Goal: Check status: Check status

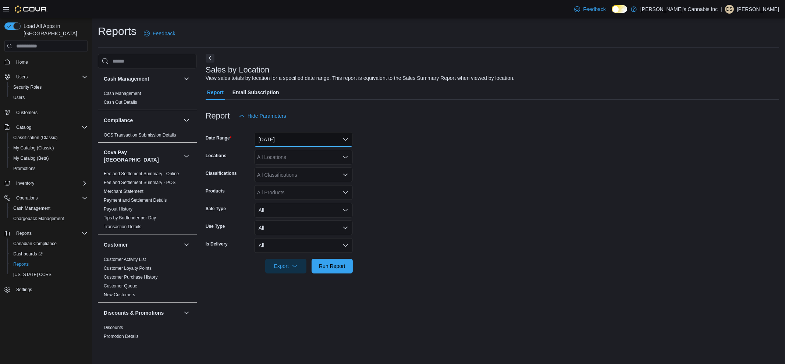
click at [275, 133] on button "[DATE]" at bounding box center [303, 139] width 99 height 15
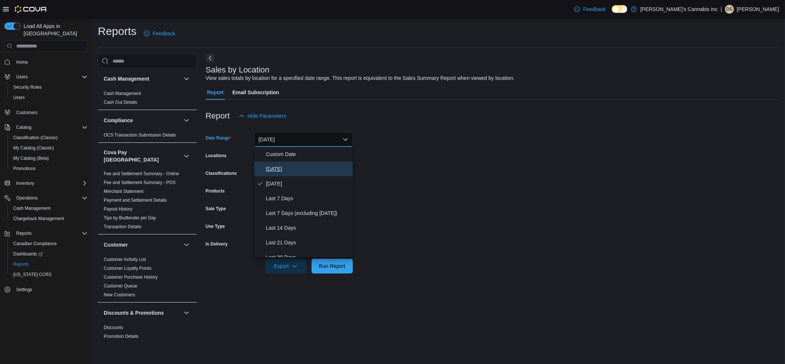
click at [285, 172] on span "[DATE]" at bounding box center [308, 168] width 84 height 9
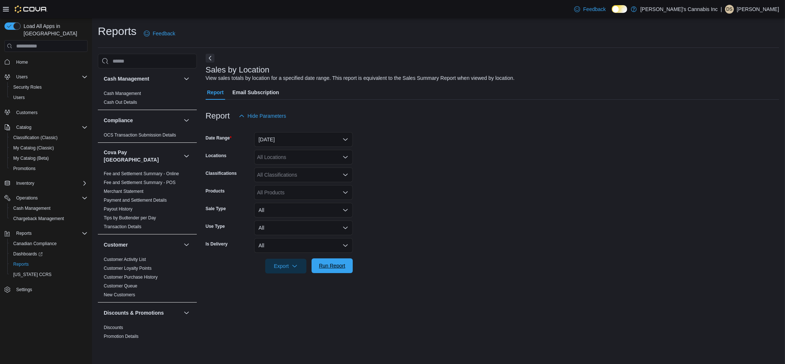
click at [352, 269] on button "Run Report" at bounding box center [331, 265] width 41 height 15
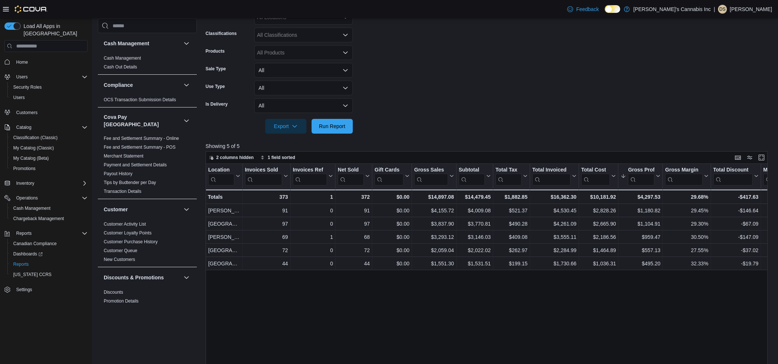
scroll to position [138, 0]
